Goal: Check status: Check status

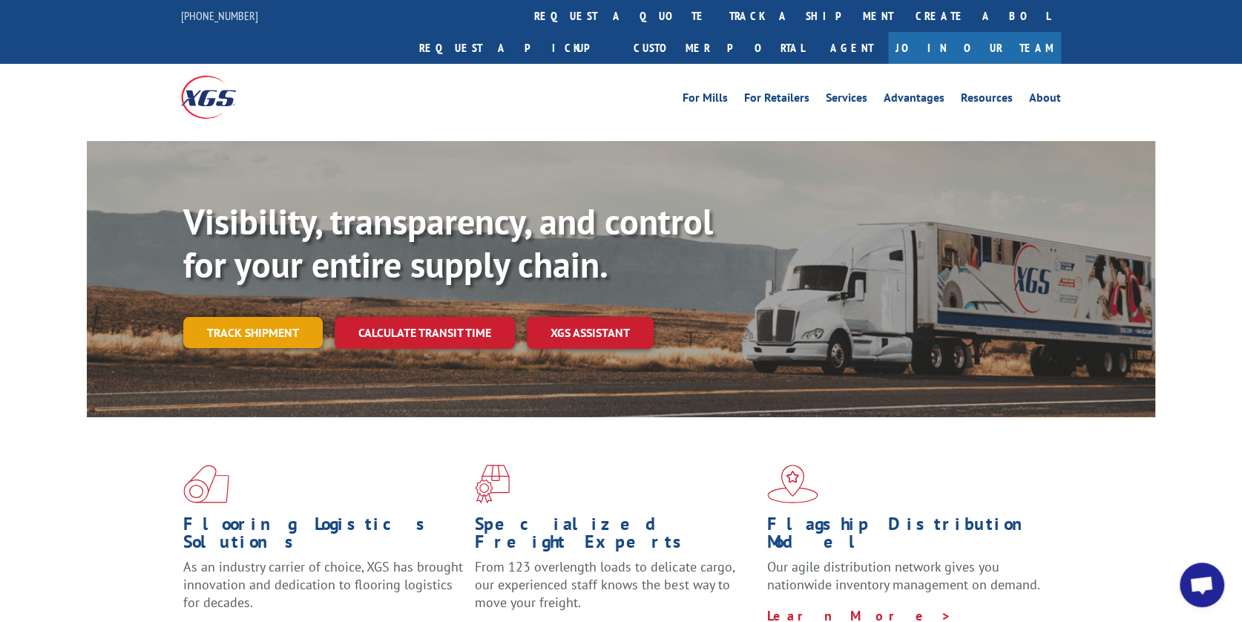
click at [265, 317] on link "Track shipment" at bounding box center [253, 332] width 140 height 31
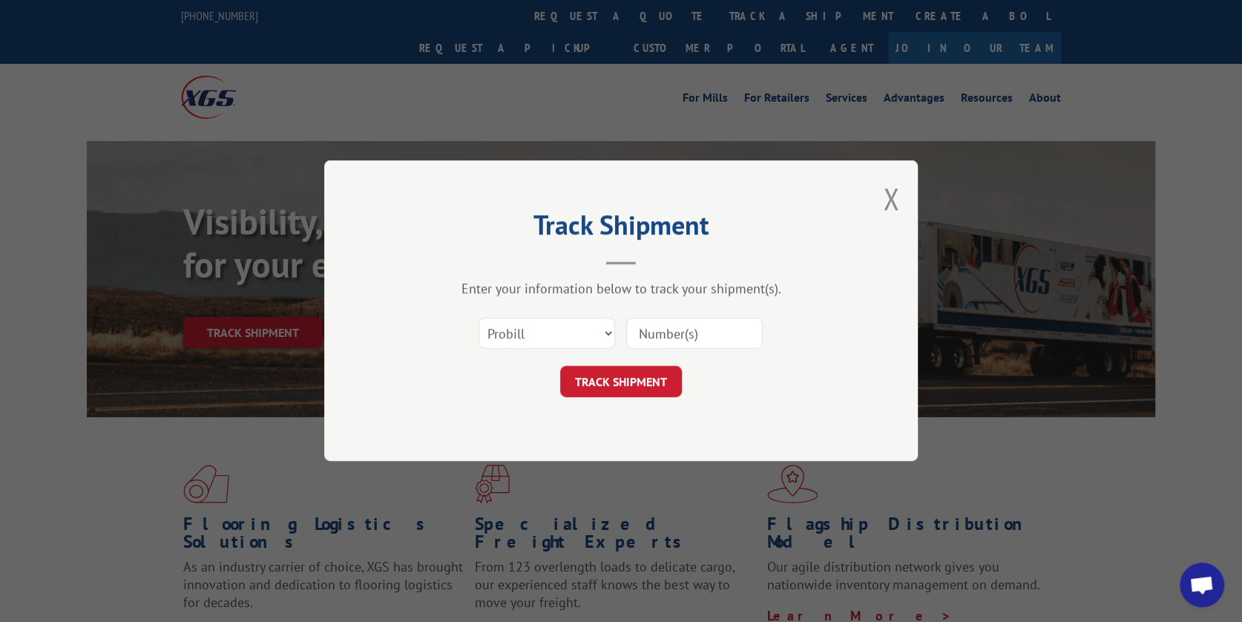
click at [666, 332] on input at bounding box center [694, 333] width 137 height 31
type input "17355117"
click at [604, 379] on button "TRACK SHIPMENT" at bounding box center [621, 382] width 122 height 31
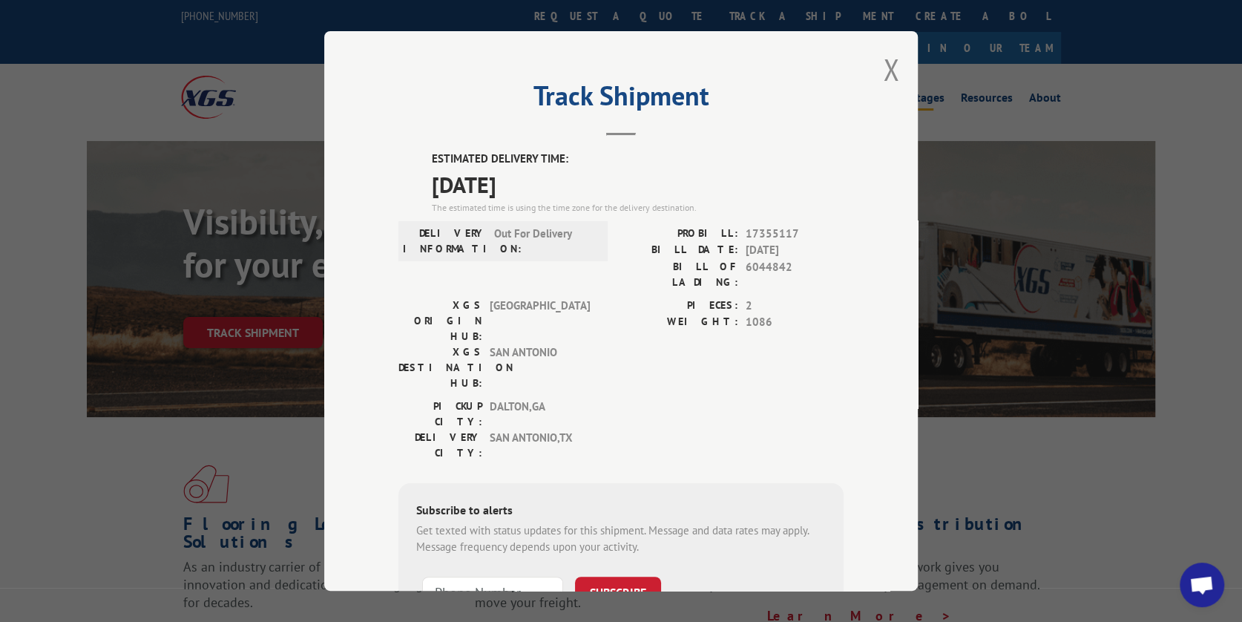
click at [883, 69] on button "Close modal" at bounding box center [891, 69] width 16 height 39
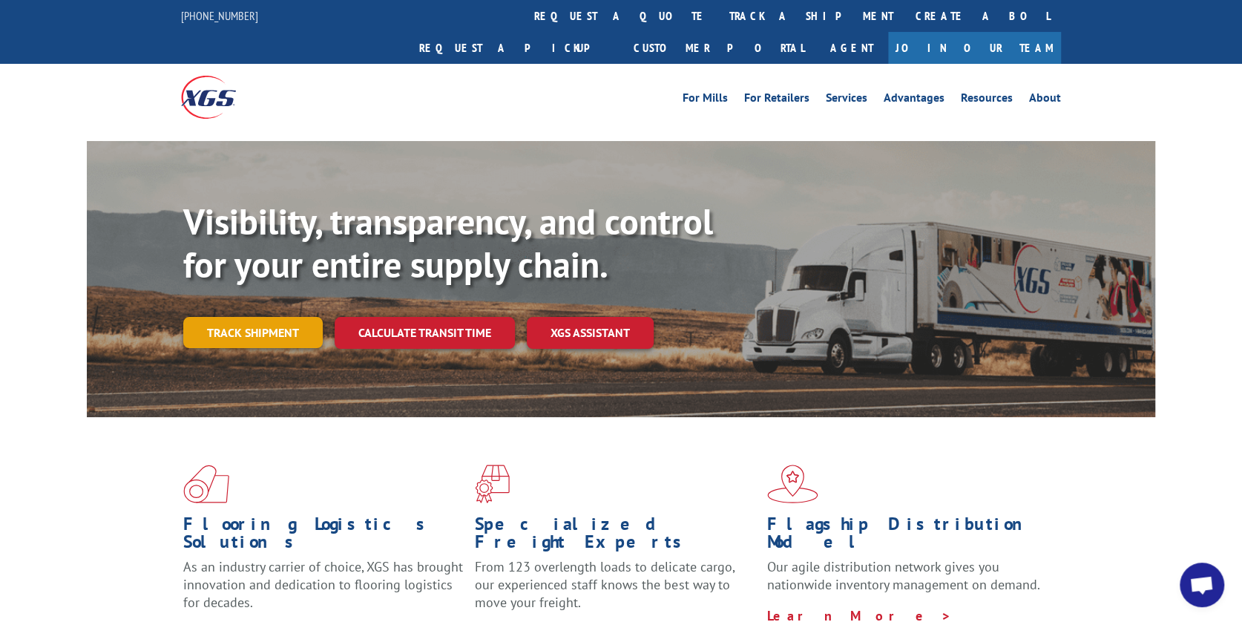
click at [239, 317] on link "Track shipment" at bounding box center [253, 332] width 140 height 31
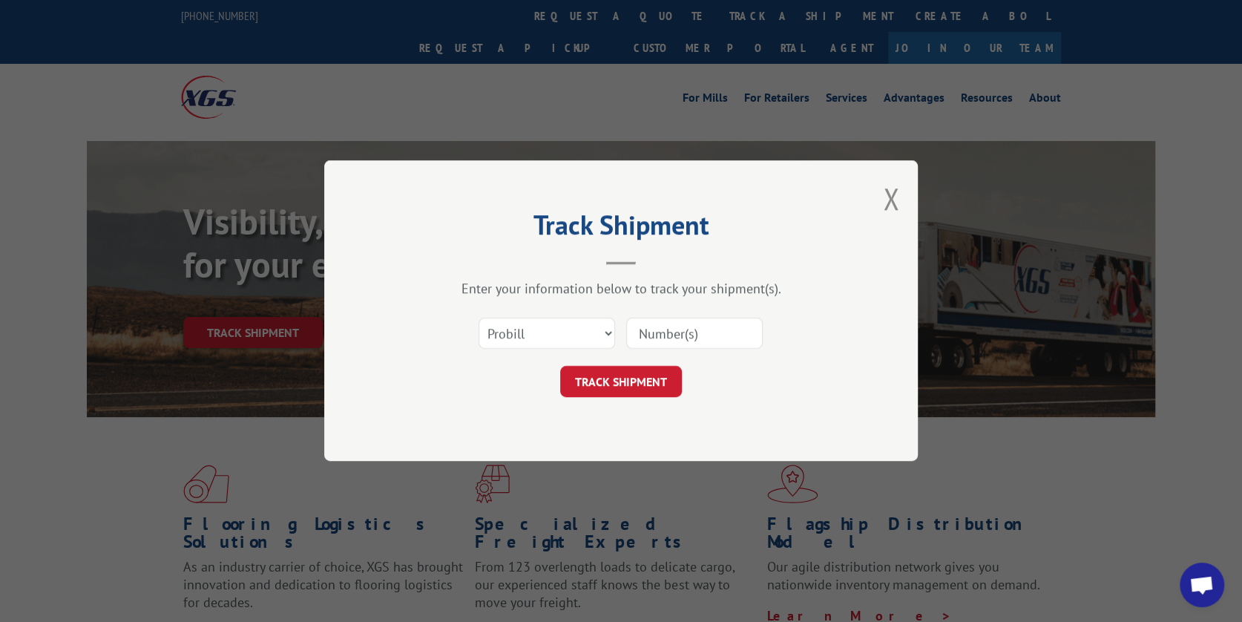
drag, startPoint x: 670, startPoint y: 339, endPoint x: 668, endPoint y: 318, distance: 21.6
click at [670, 339] on input at bounding box center [694, 333] width 137 height 31
type input "17608390"
click at [625, 377] on button "TRACK SHIPMENT" at bounding box center [621, 382] width 122 height 31
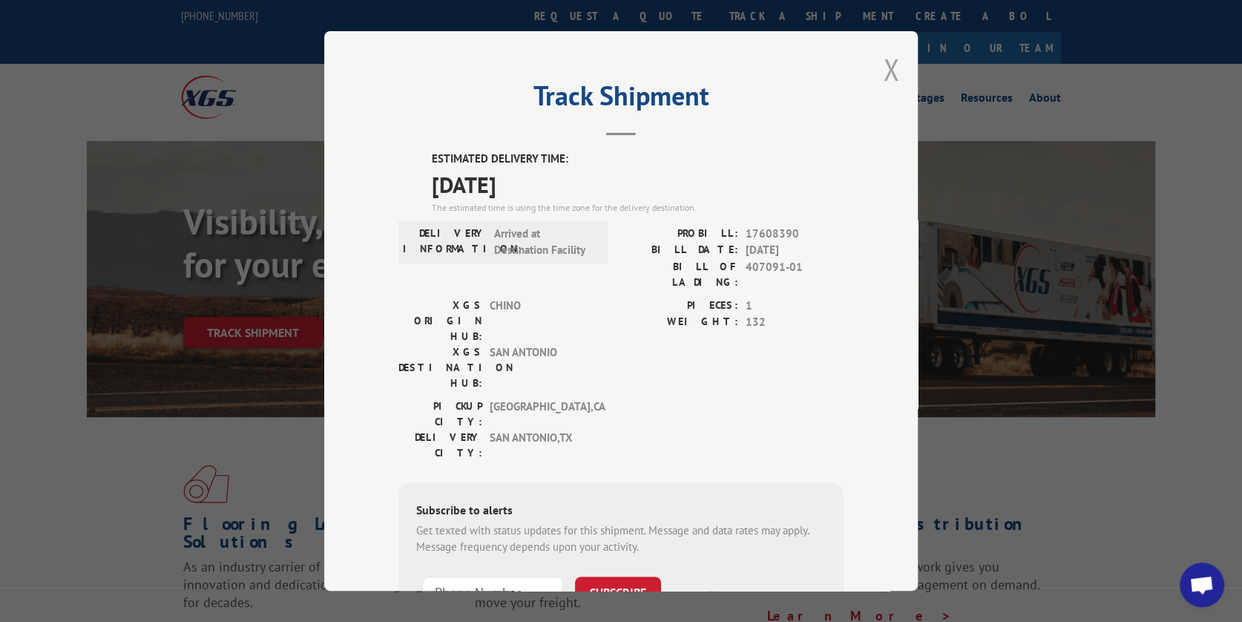
click at [887, 71] on button "Close modal" at bounding box center [891, 69] width 16 height 39
